Goal: Contribute content: Add original content to the website for others to see

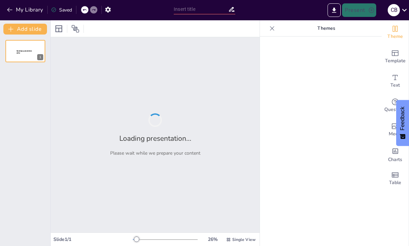
type input "Values-Driven Culture: Transforming Legal Practices for Enhanced Client Advocacy"
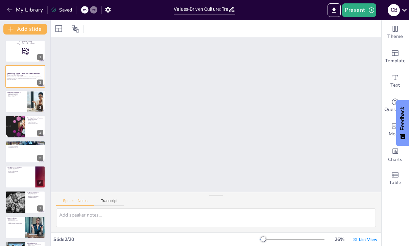
click at [110, 242] on div "Slide 2 / 20" at bounding box center [156, 239] width 206 height 6
click at [107, 205] on button "Transcript" at bounding box center [109, 202] width 30 height 7
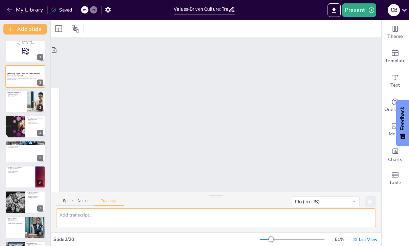
click at [119, 226] on textarea at bounding box center [216, 217] width 320 height 19
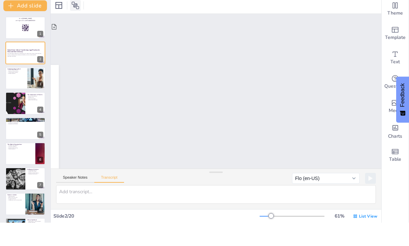
click at [78, 23] on div at bounding box center [75, 28] width 11 height 11
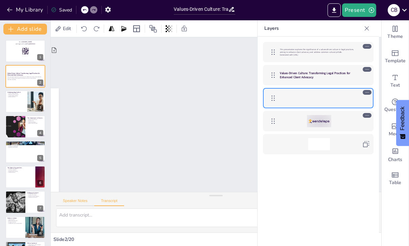
click at [77, 203] on button "Speaker Notes" at bounding box center [75, 202] width 38 height 7
click at [39, 15] on button "My Library" at bounding box center [25, 9] width 41 height 11
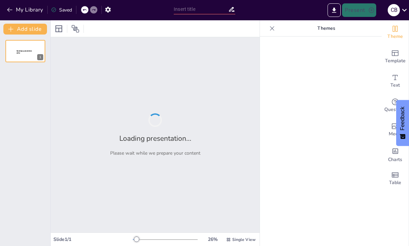
type input "Values-Driven Culture: Transforming Legal Practices for Enhanced Client Advocacy"
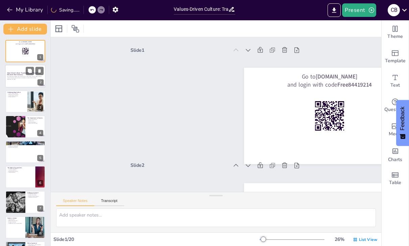
click at [10, 75] on strong "Values-Driven Culture: Transforming Legal Practices for Enhanced Client Advocacy" at bounding box center [24, 74] width 34 height 4
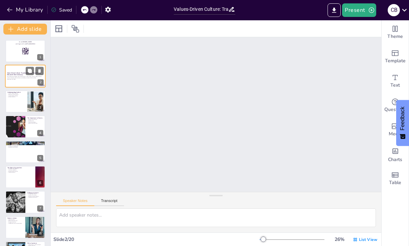
scroll to position [116, 0]
click at [110, 199] on button "Transcript" at bounding box center [109, 202] width 30 height 7
click at [81, 199] on button "Speaker Notes" at bounding box center [75, 202] width 38 height 7
click at [8, 105] on div at bounding box center [25, 101] width 41 height 23
type textarea "Culture significantly influences how individuals behave in a professional setti…"
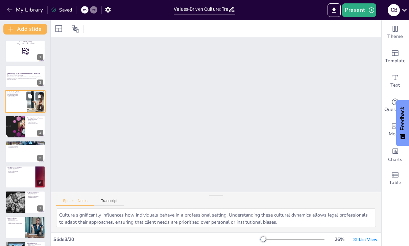
scroll to position [232, 0]
click at [59, 31] on icon at bounding box center [58, 28] width 7 height 7
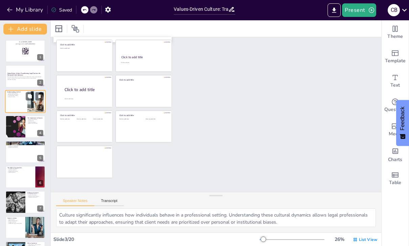
click at [23, 96] on p "Transformative changes" at bounding box center [16, 95] width 18 height 1
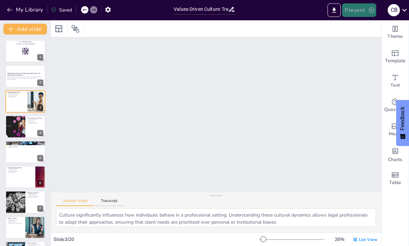
click at [365, 10] on button "Present" at bounding box center [359, 10] width 34 height 14
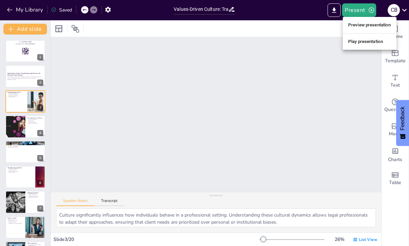
click at [368, 25] on li "Preview presentation" at bounding box center [370, 25] width 54 height 11
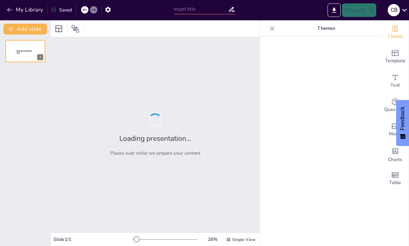
type input "Values-Driven Culture: Transforming Legal Practices for Enhanced Client Advocacy"
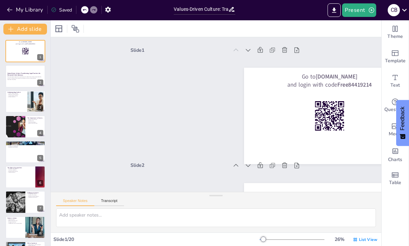
click at [24, 126] on div at bounding box center [16, 126] width 40 height 22
type textarea "The beliefs held by legal professionals directly influence their behavior. When…"
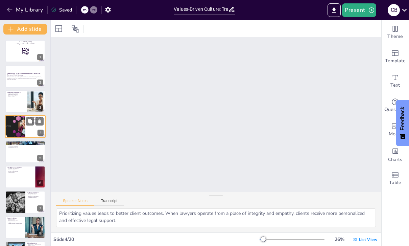
scroll to position [44, 0]
click at [371, 242] on span "List View" at bounding box center [368, 239] width 18 height 5
click at [365, 213] on span "Single View" at bounding box center [361, 211] width 31 height 6
click at [370, 244] on div "List View" at bounding box center [365, 239] width 27 height 11
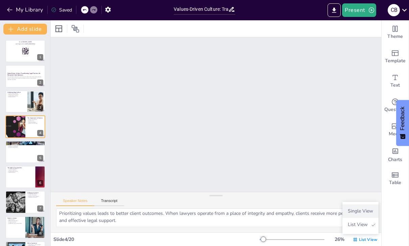
click at [362, 213] on span "Single View" at bounding box center [361, 211] width 31 height 6
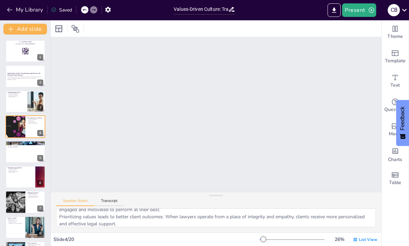
scroll to position [41, 0]
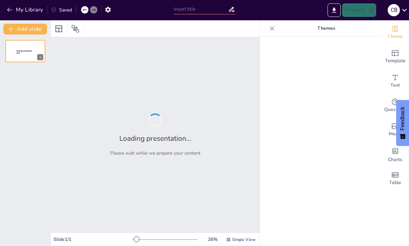
type input "Values-Driven Culture: Transforming Legal Practices for Enhanced Client Advocacy"
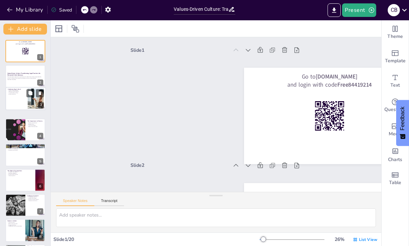
click at [15, 99] on div at bounding box center [26, 98] width 40 height 22
type textarea "Culture significantly influences how individuals behave in a professional setti…"
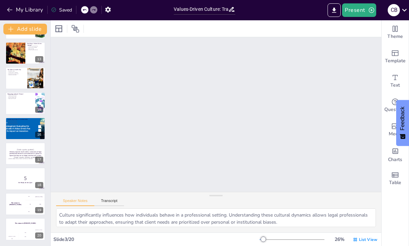
scroll to position [300, 0]
click at [27, 152] on button at bounding box center [30, 149] width 8 height 8
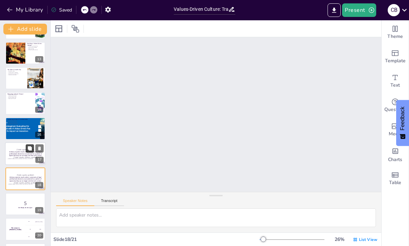
scroll to position [1961, 0]
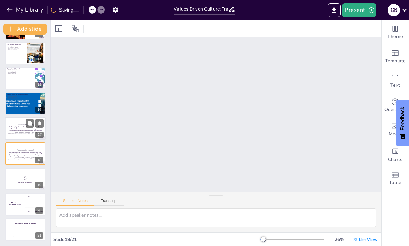
click at [29, 132] on p "[Todo: quote_author_symbol]" at bounding box center [25, 132] width 37 height 3
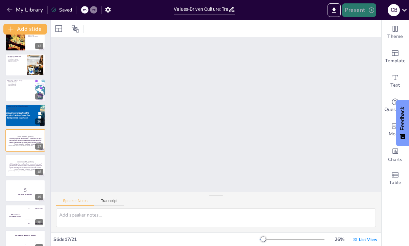
click at [371, 13] on icon "button" at bounding box center [371, 9] width 5 height 5
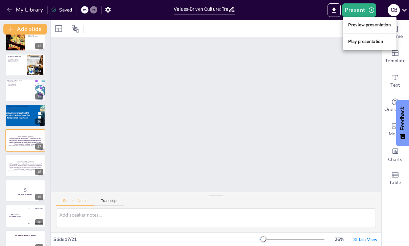
click at [378, 41] on li "Play presentation" at bounding box center [370, 41] width 54 height 11
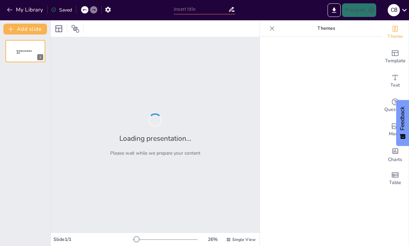
type input "Values-Driven Culture: Transforming Legal Practices for Enhanced Client Advocacy"
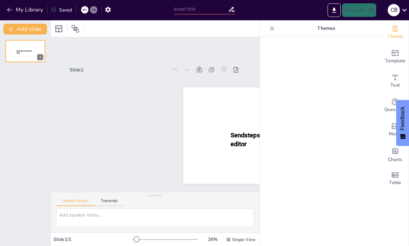
type input "Values-Driven Culture: Transforming Legal Practices for Enhanced Client Advocacy"
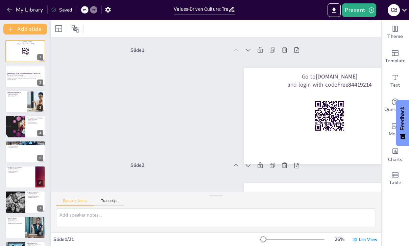
click at [146, 118] on div "Slide 1 Go to [DOMAIN_NAME] and login with code Free84419214" at bounding box center [216, 98] width 171 height 107
click at [29, 75] on button at bounding box center [30, 71] width 8 height 8
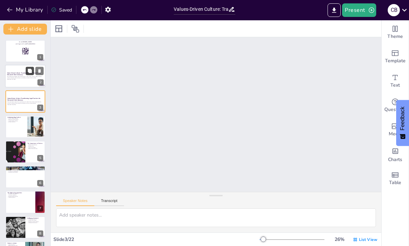
scroll to position [232, 0]
click at [15, 121] on p "Ethical standards" at bounding box center [16, 121] width 18 height 1
type textarea "Culture significantly influences how individuals behave in a professional setti…"
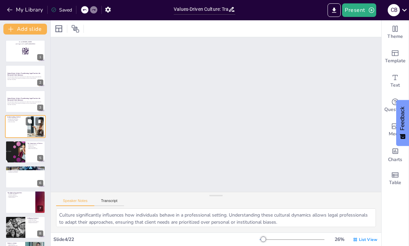
scroll to position [347, 0]
click at [112, 201] on button "Transcript" at bounding box center [109, 202] width 30 height 7
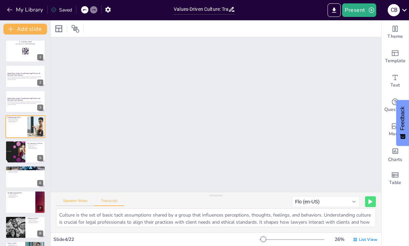
click at [90, 202] on button "Speaker Notes" at bounding box center [75, 202] width 38 height 7
click at [199, 10] on input "Values-Driven Culture: Transforming Legal Practices for Enhanced Client Advocacy" at bounding box center [201, 9] width 54 height 10
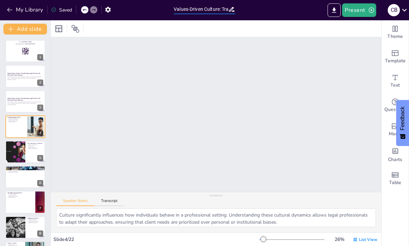
click at [39, 205] on div "7" at bounding box center [40, 208] width 6 height 6
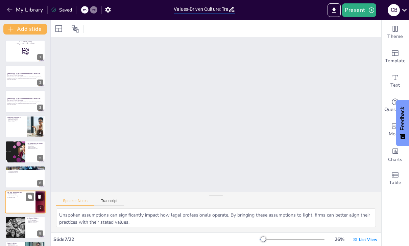
scroll to position [693, 0]
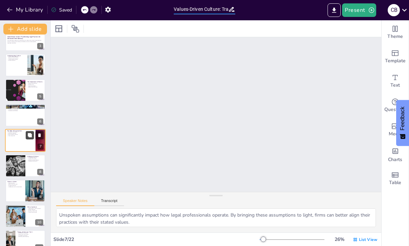
click at [29, 138] on button at bounding box center [30, 135] width 8 height 8
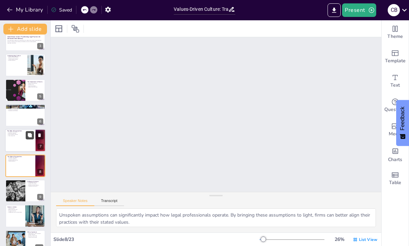
scroll to position [808, 0]
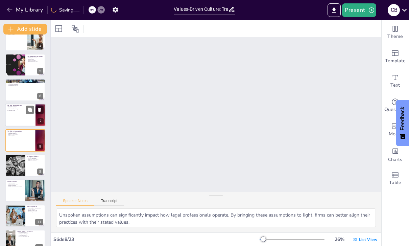
click at [45, 118] on div at bounding box center [40, 115] width 69 height 23
click at [45, 101] on div at bounding box center [25, 90] width 40 height 22
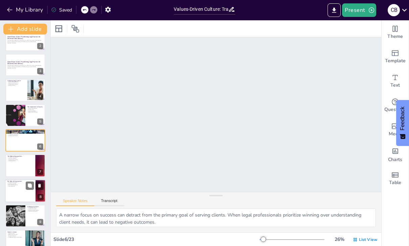
click at [18, 194] on div at bounding box center [25, 190] width 41 height 23
type textarea "Unspoken assumptions can significantly impact how legal professionals operate. …"
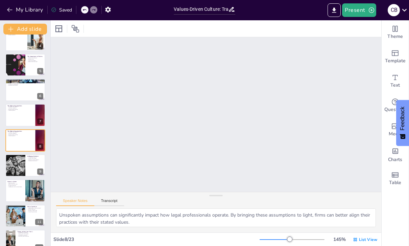
click at [291, 241] on div at bounding box center [289, 239] width 5 height 5
click at [310, 241] on div at bounding box center [308, 239] width 5 height 5
click at [270, 239] on div at bounding box center [268, 239] width 5 height 5
click at [365, 242] on span "List View" at bounding box center [368, 239] width 18 height 5
click at [371, 214] on span "Single View" at bounding box center [361, 211] width 31 height 6
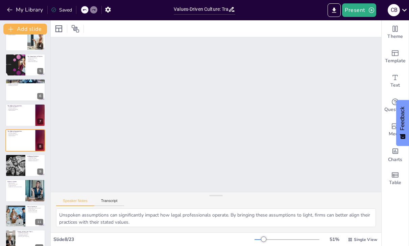
scroll to position [62, 0]
click at [366, 238] on span "List View" at bounding box center [368, 239] width 18 height 5
click at [357, 212] on span "Single View" at bounding box center [361, 211] width 31 height 6
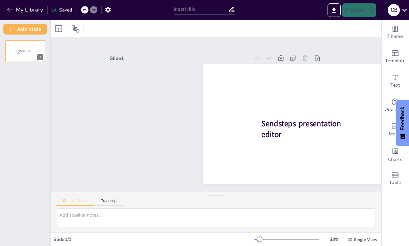
scroll to position [0, 0]
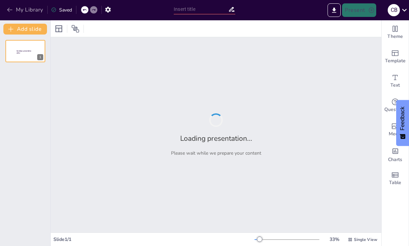
click at [30, 12] on button "My Library" at bounding box center [25, 9] width 41 height 11
